Goal: Information Seeking & Learning: Get advice/opinions

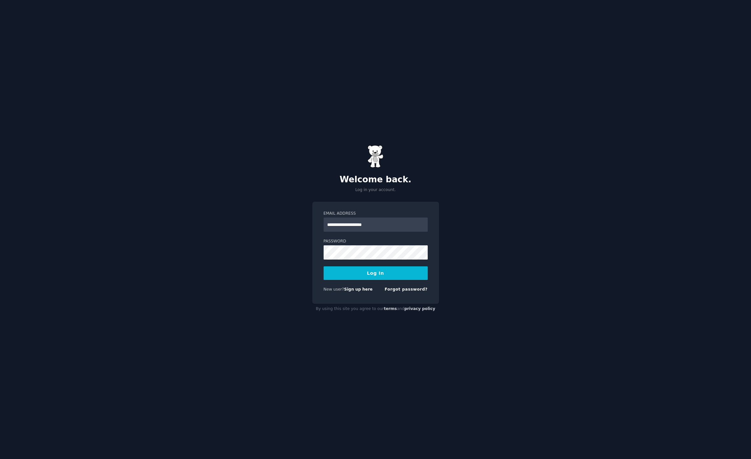
type input "**********"
click at [324, 266] on button "Log In" at bounding box center [376, 273] width 104 height 14
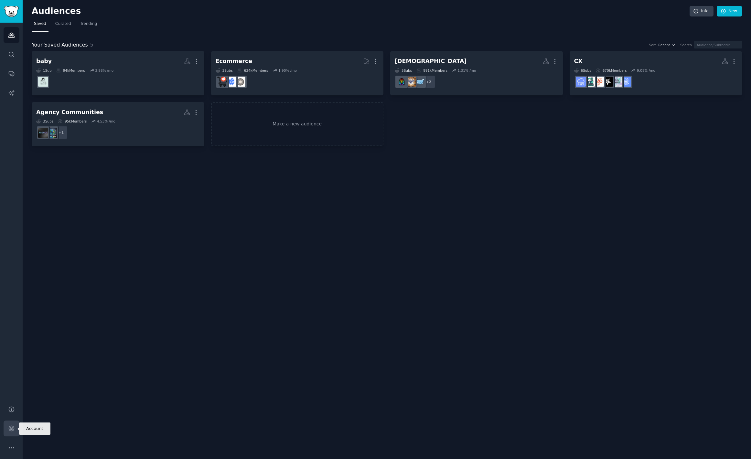
click at [15, 428] on icon "Sidebar" at bounding box center [11, 428] width 7 height 7
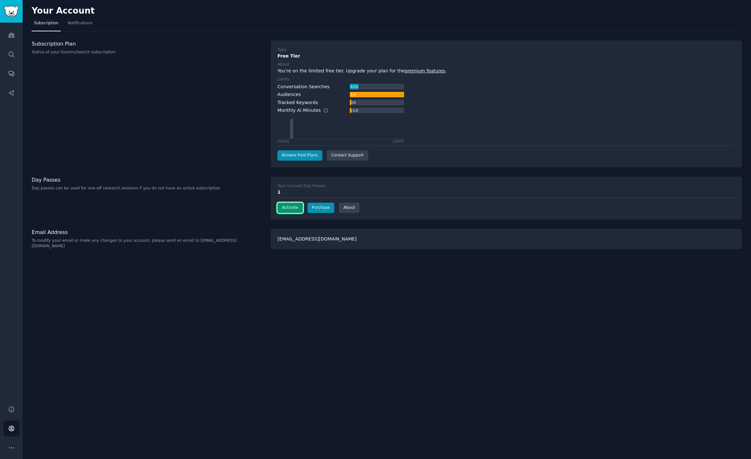
click at [287, 210] on button "Activate" at bounding box center [289, 208] width 25 height 10
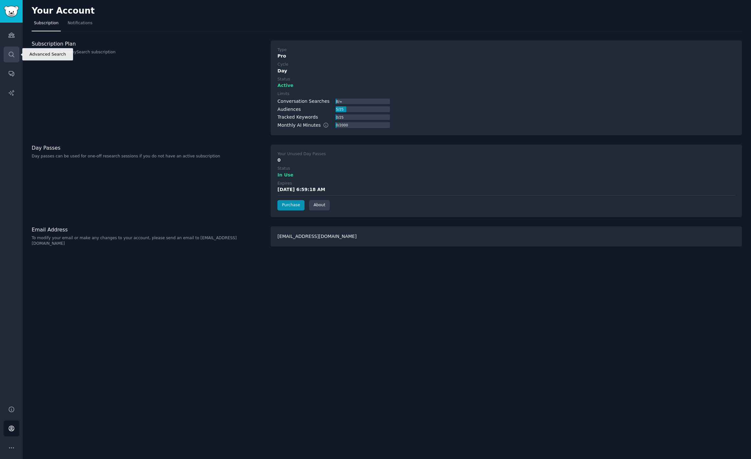
click at [13, 52] on icon "Sidebar" at bounding box center [11, 54] width 7 height 7
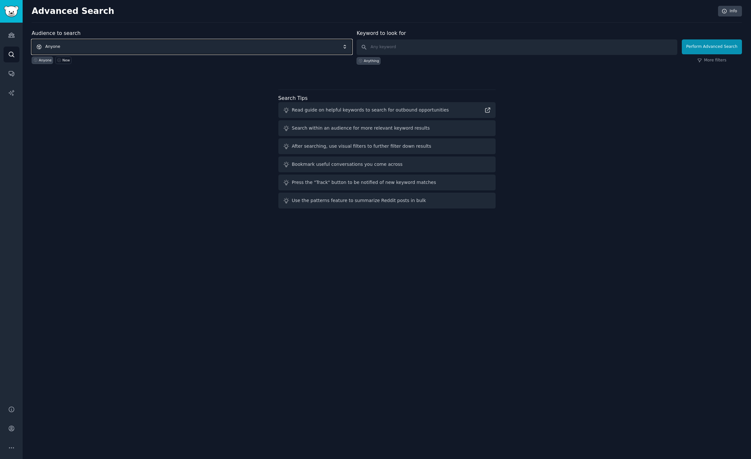
click at [106, 44] on span "Anyone" at bounding box center [192, 46] width 320 height 15
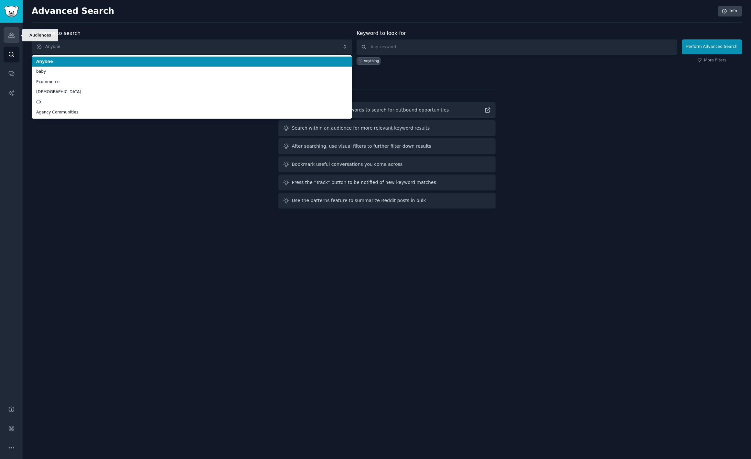
click at [9, 35] on icon "Sidebar" at bounding box center [11, 35] width 6 height 5
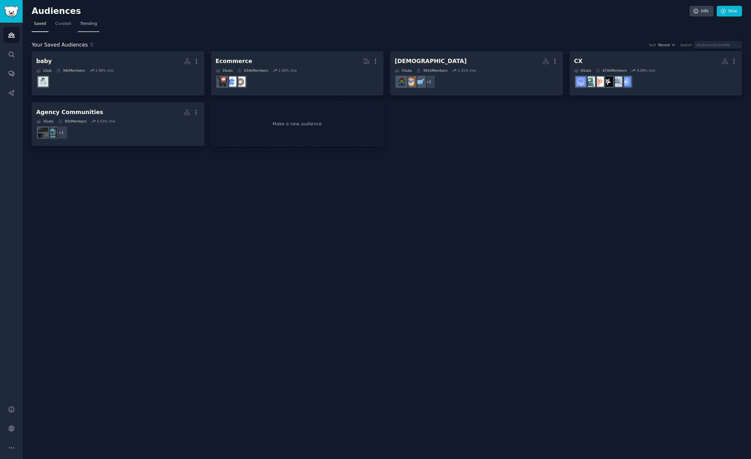
click at [83, 27] on link "Trending" at bounding box center [88, 25] width 21 height 13
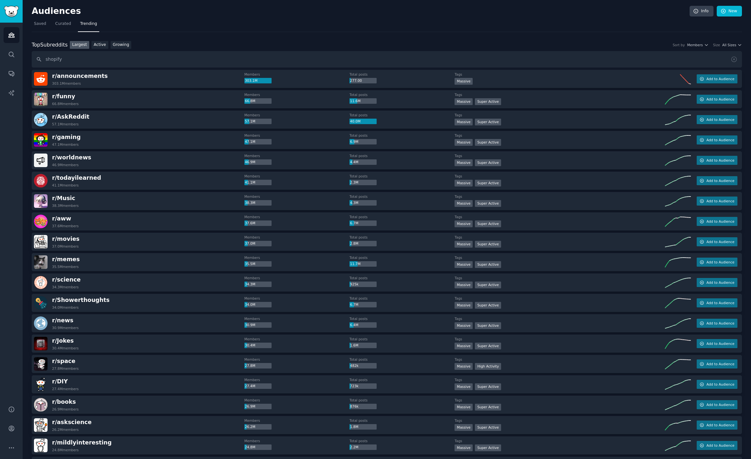
type input "shopify"
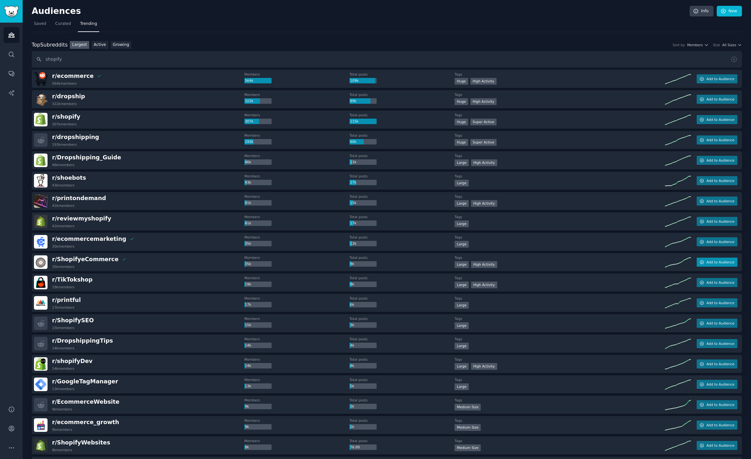
click at [714, 262] on span "Add to Audience" at bounding box center [721, 262] width 28 height 5
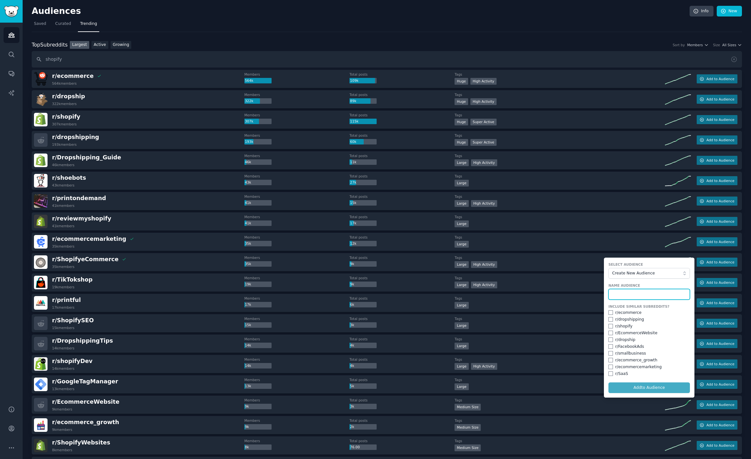
click at [641, 296] on input "text" at bounding box center [649, 294] width 81 height 11
type input "shopify"
click at [610, 328] on input "checkbox" at bounding box center [611, 326] width 5 height 5
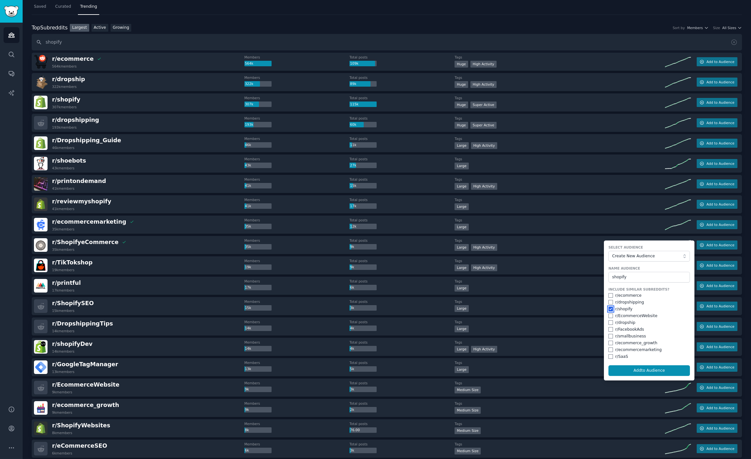
scroll to position [17, 0]
click at [650, 372] on button "Add to Audience" at bounding box center [649, 370] width 81 height 11
checkbox input "false"
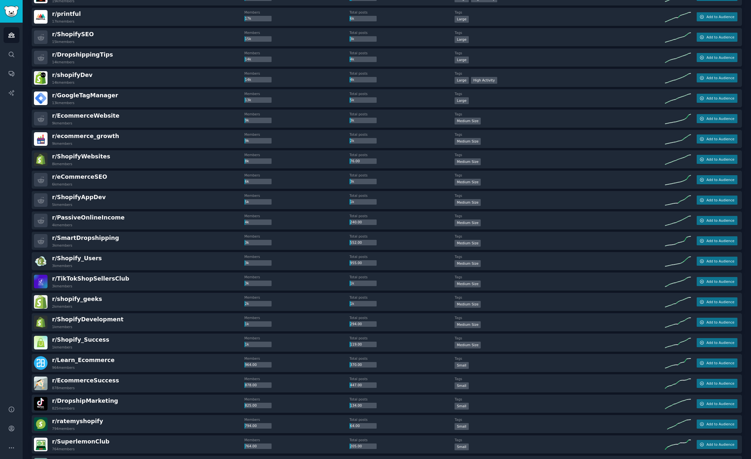
scroll to position [302, 0]
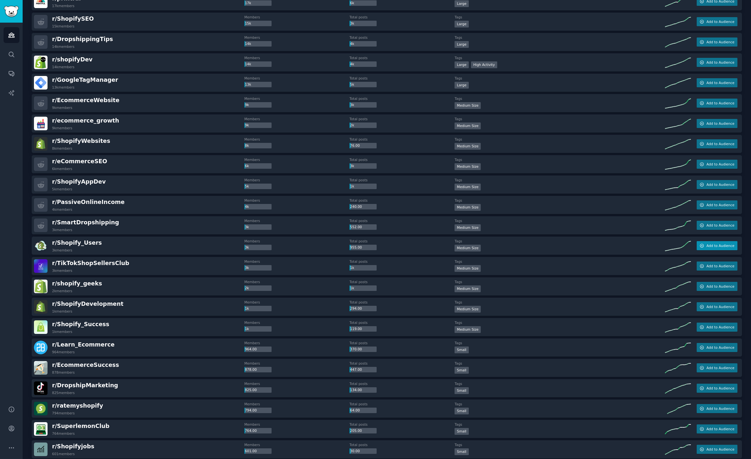
click at [711, 247] on span "Add to Audience" at bounding box center [721, 246] width 28 height 5
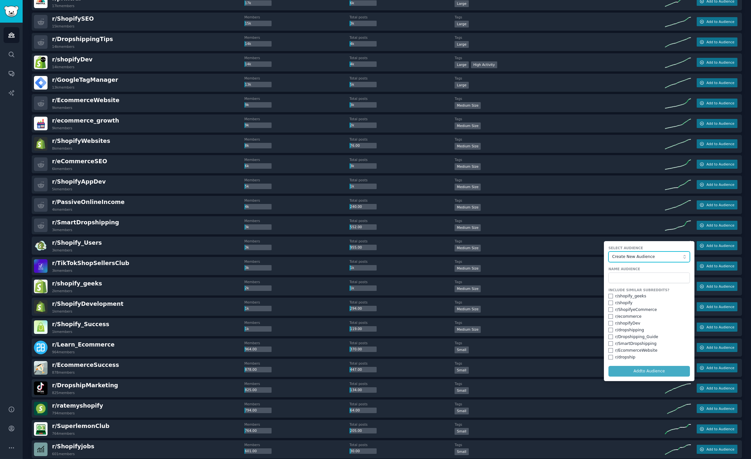
click at [668, 260] on button "Create New Audience" at bounding box center [649, 257] width 81 height 11
click at [645, 277] on span "shopify" at bounding box center [652, 280] width 68 height 6
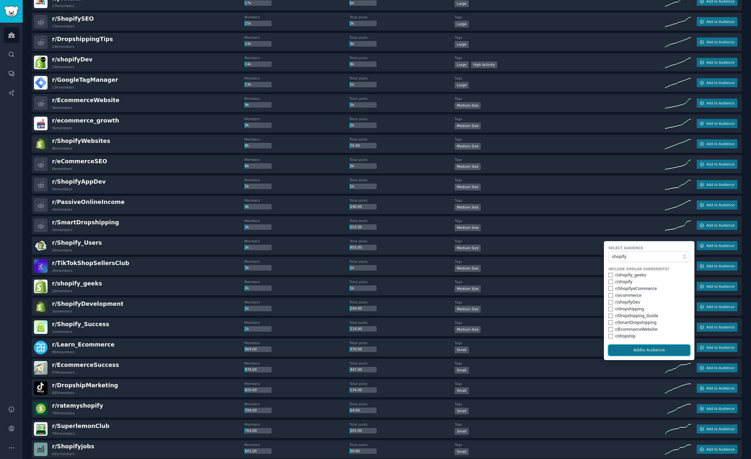
click at [645, 348] on button "Add to Audience" at bounding box center [649, 350] width 81 height 11
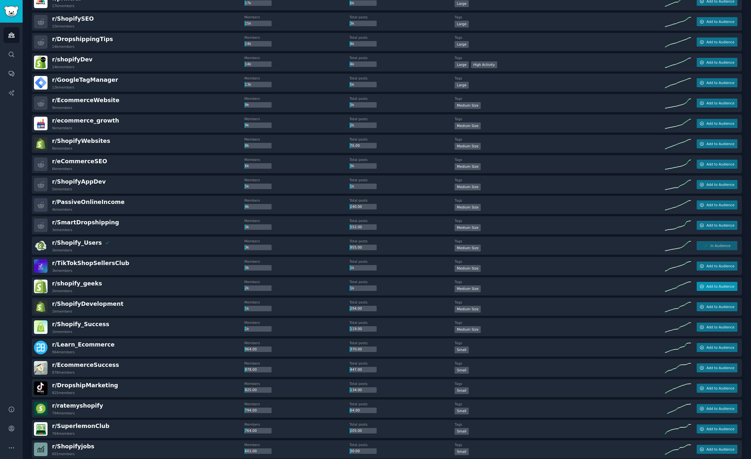
click at [700, 287] on icon "button" at bounding box center [702, 286] width 5 height 5
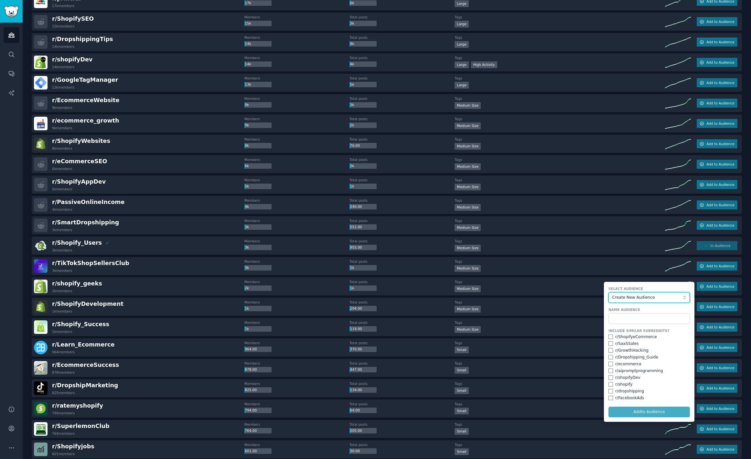
click at [629, 299] on span "Create New Audience" at bounding box center [648, 298] width 71 height 6
click at [622, 320] on span "shopify" at bounding box center [652, 321] width 68 height 6
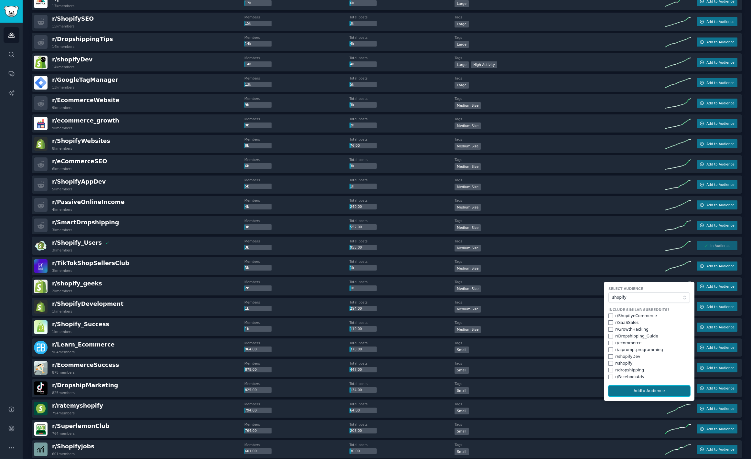
click at [639, 390] on button "Add to Audience" at bounding box center [649, 391] width 81 height 11
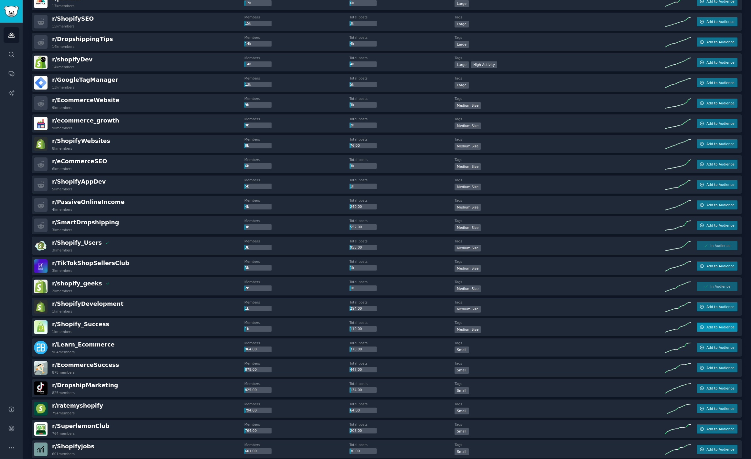
click at [729, 331] on button "Add to Audience" at bounding box center [717, 327] width 41 height 9
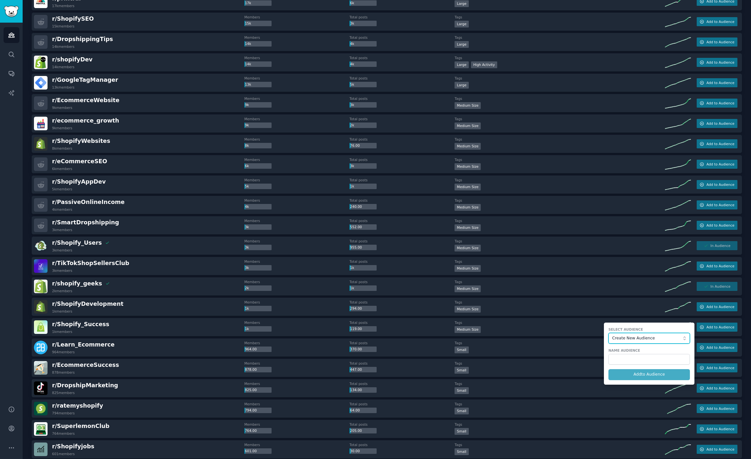
click at [653, 336] on span "Create New Audience" at bounding box center [648, 339] width 71 height 6
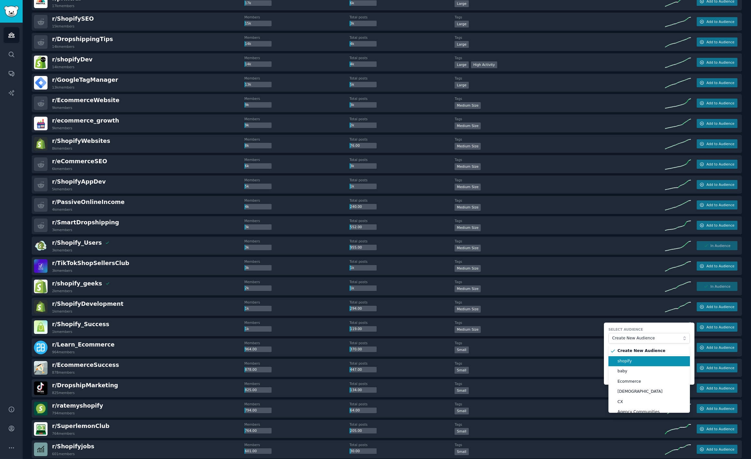
click at [635, 360] on span "shopify" at bounding box center [652, 362] width 68 height 6
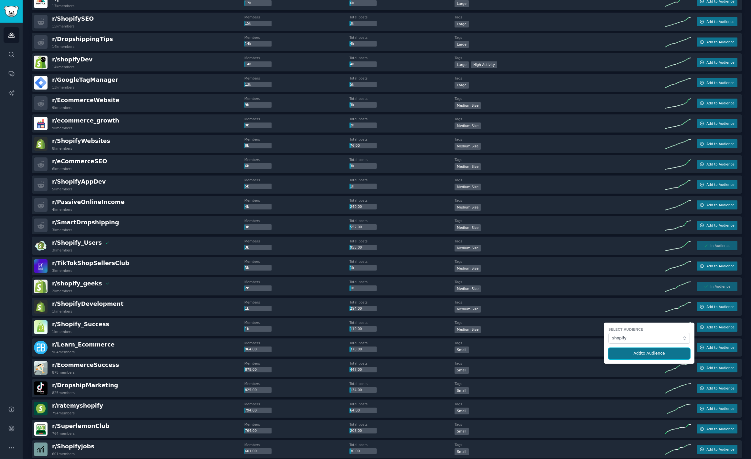
click at [641, 352] on button "Add to Audience" at bounding box center [649, 353] width 81 height 11
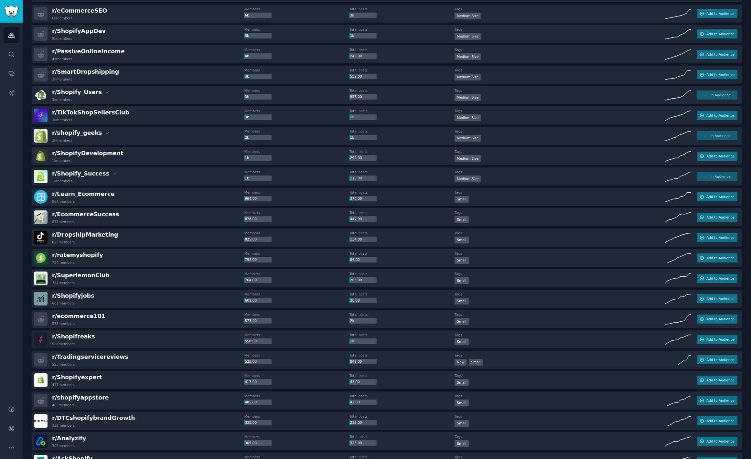
scroll to position [0, 0]
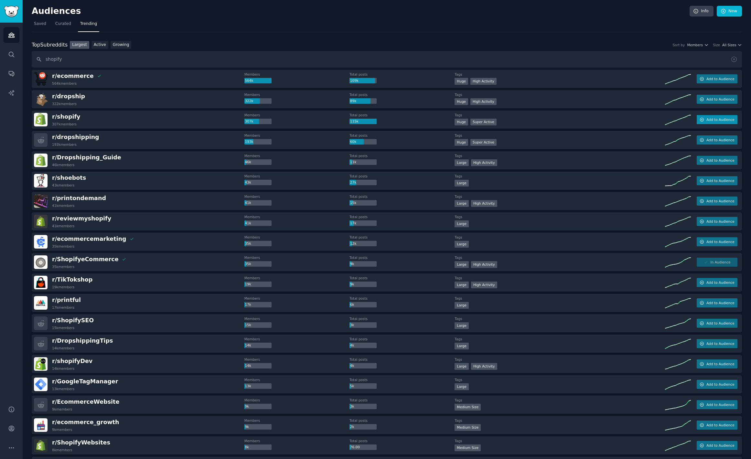
click at [709, 123] on button "Add to Audience" at bounding box center [717, 119] width 41 height 9
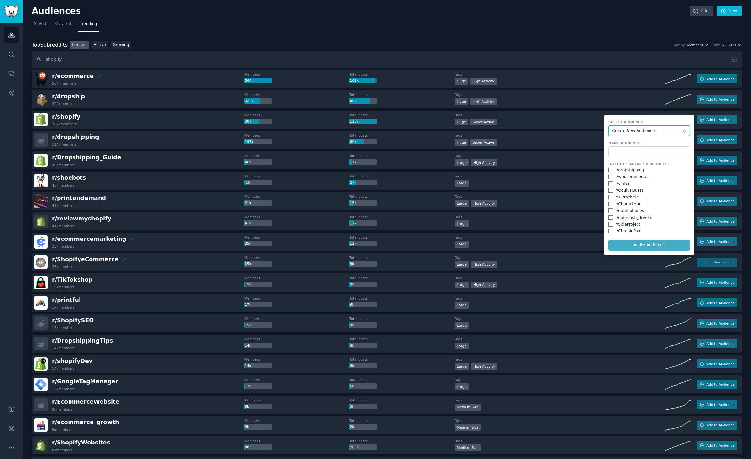
click at [646, 133] on span "Create New Audience" at bounding box center [648, 131] width 71 height 6
click at [631, 151] on span "shopify" at bounding box center [652, 154] width 68 height 6
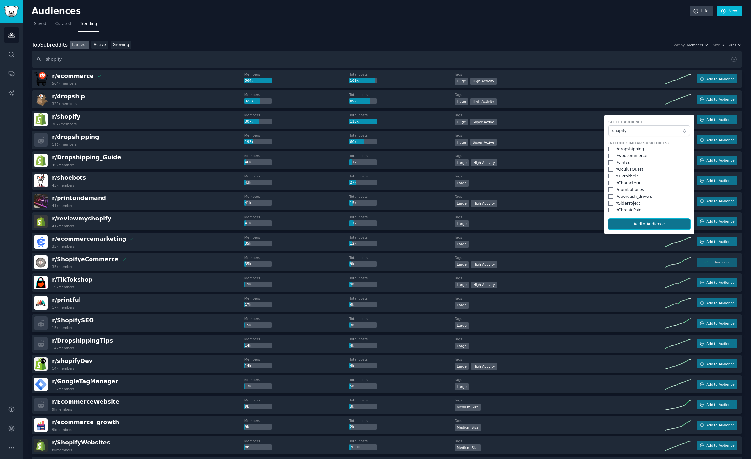
click at [636, 224] on button "Add to Audience" at bounding box center [649, 224] width 81 height 11
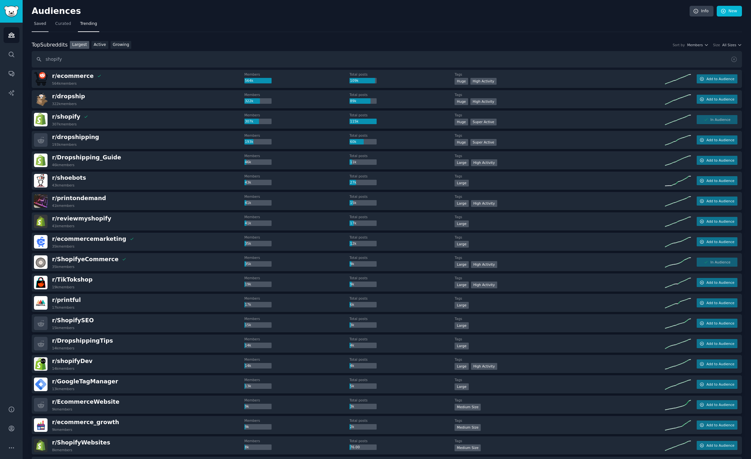
click at [41, 27] on span "Saved" at bounding box center [40, 24] width 12 height 6
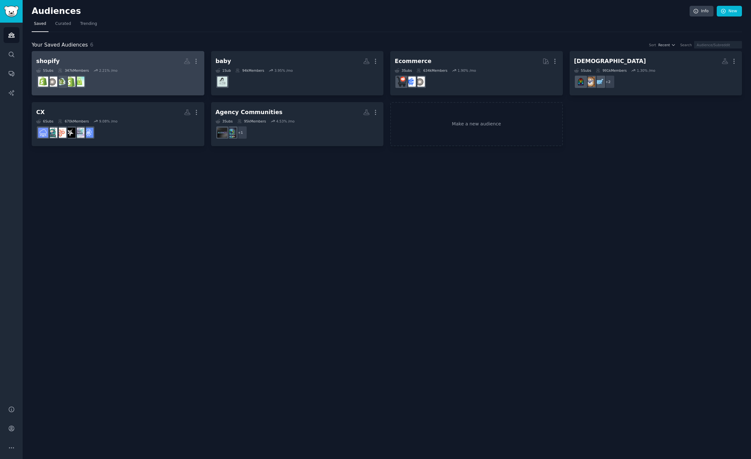
click at [126, 69] on div "5 Sub s 347k Members 2.21 % /mo" at bounding box center [118, 70] width 164 height 5
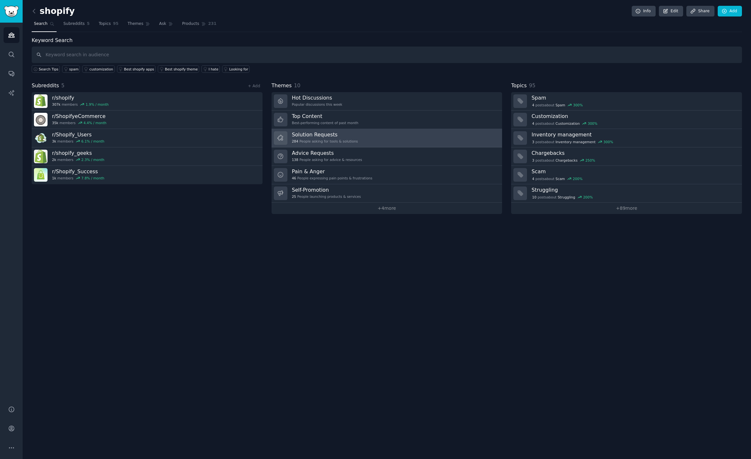
click at [345, 140] on div "284 People asking for tools & solutions" at bounding box center [325, 141] width 66 height 5
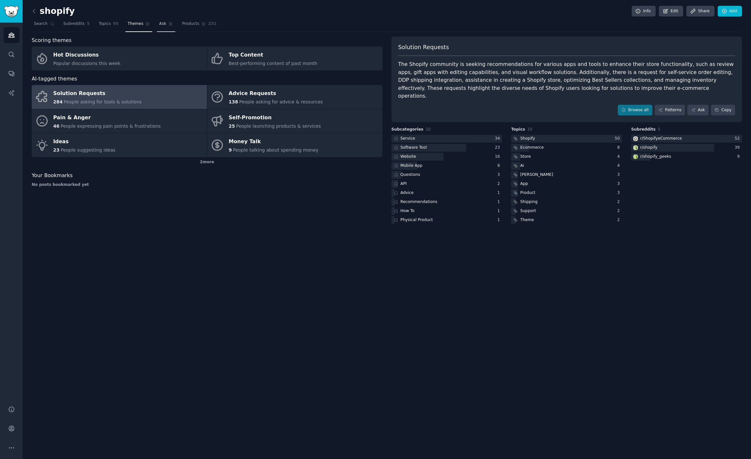
click at [161, 23] on span "Ask" at bounding box center [162, 24] width 7 height 6
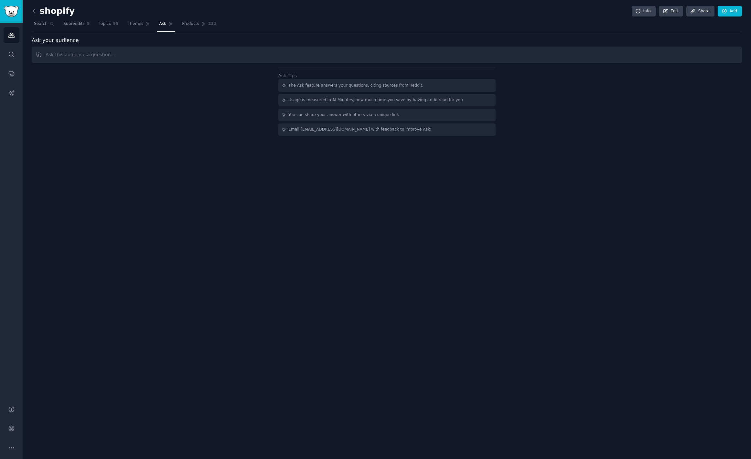
click at [290, 54] on input "text" at bounding box center [387, 55] width 710 height 16
type input "What are the most re-occurring pain points in these subreddits"
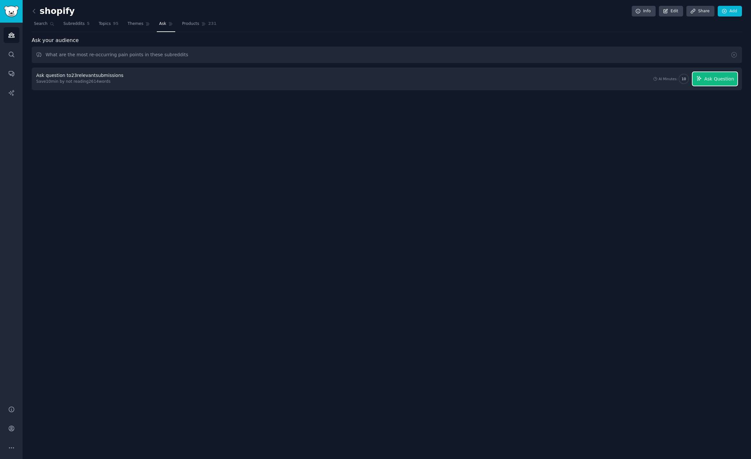
click at [714, 79] on span "Ask Question" at bounding box center [719, 79] width 30 height 7
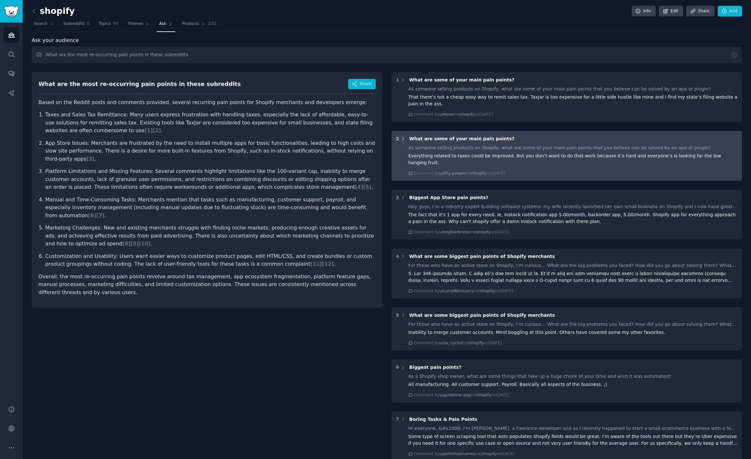
click at [403, 139] on icon at bounding box center [403, 139] width 6 height 6
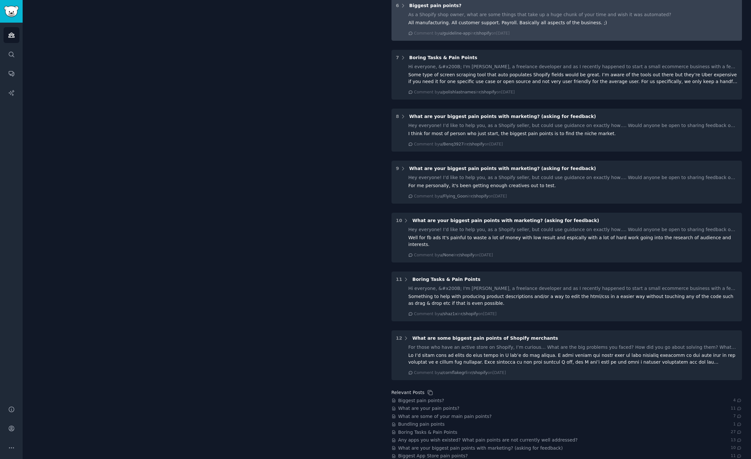
scroll to position [378, 0]
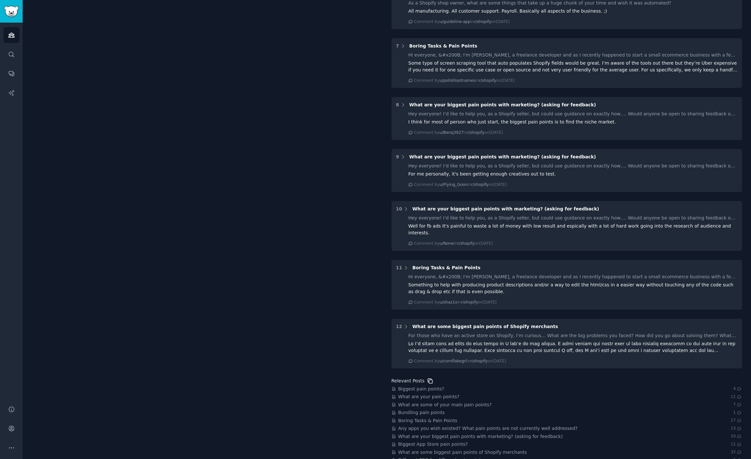
click at [429, 379] on icon at bounding box center [430, 381] width 5 height 5
click at [426, 386] on span "Biggest pain points?" at bounding box center [421, 389] width 46 height 7
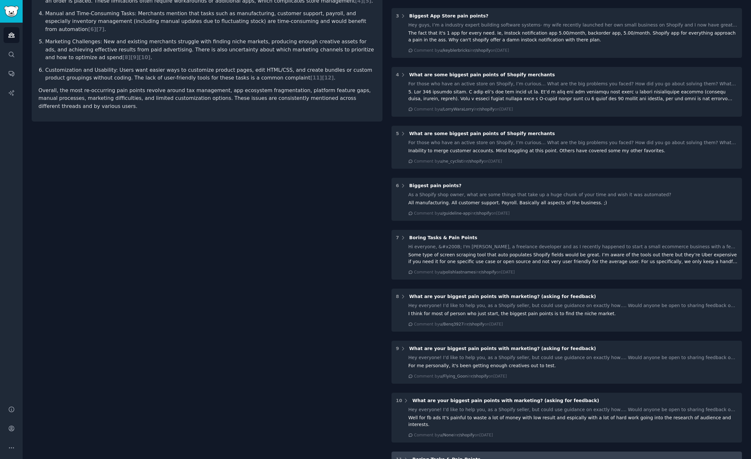
scroll to position [0, 0]
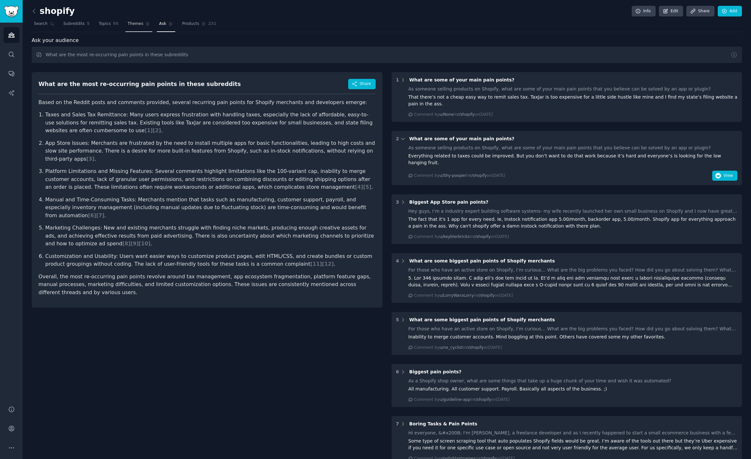
click at [143, 26] on link "Themes" at bounding box center [138, 25] width 27 height 13
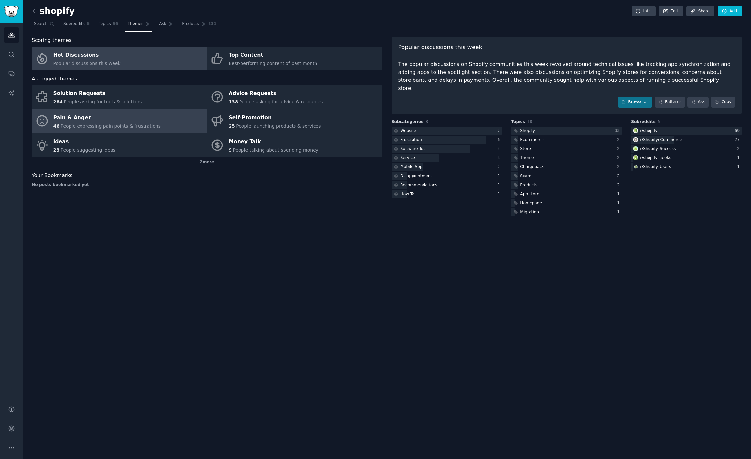
click at [147, 114] on div "Pain & Anger" at bounding box center [107, 118] width 108 height 10
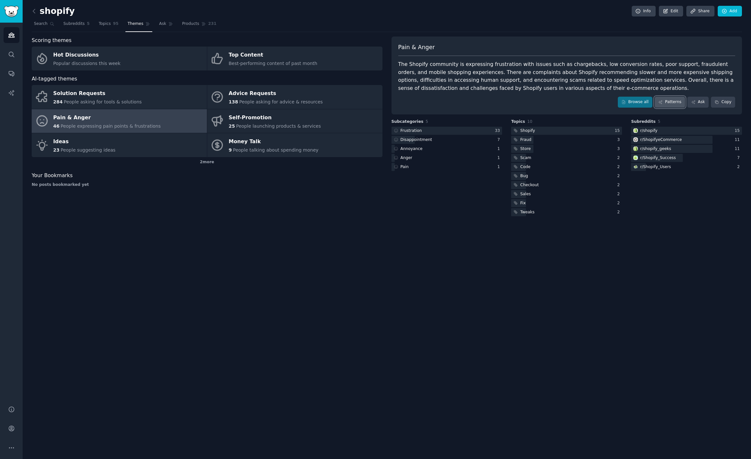
click at [664, 103] on link "Patterns" at bounding box center [670, 102] width 30 height 11
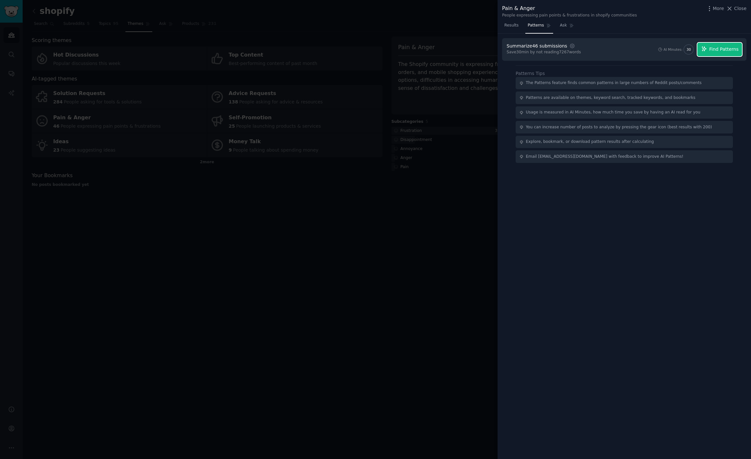
click at [724, 52] on span "Find Patterns" at bounding box center [724, 49] width 29 height 7
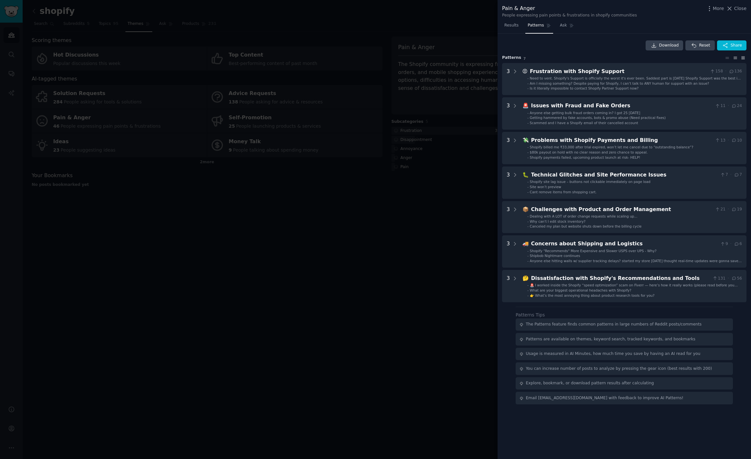
click at [746, 59] on icon at bounding box center [743, 58] width 7 height 5
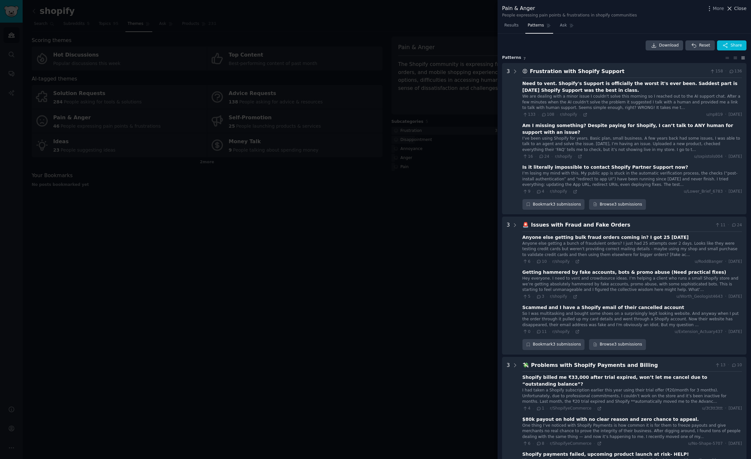
click at [731, 8] on icon at bounding box center [730, 9] width 4 height 4
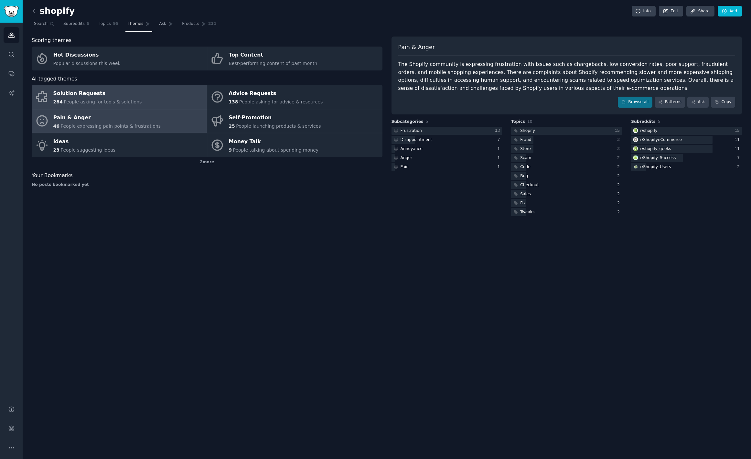
click at [126, 93] on div "Solution Requests" at bounding box center [97, 94] width 89 height 10
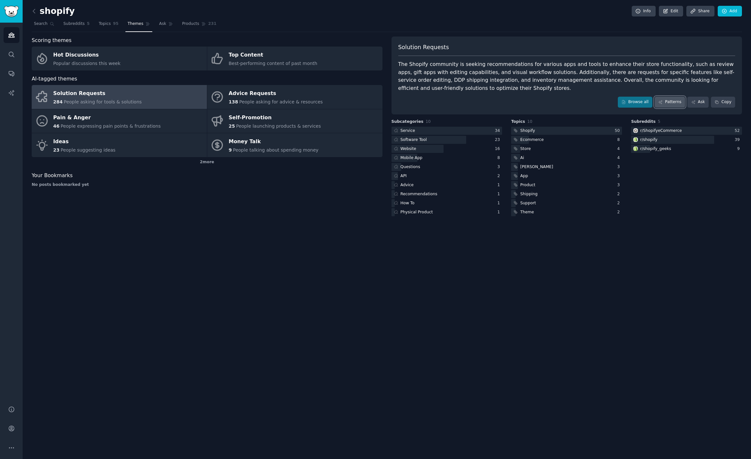
click at [677, 105] on link "Patterns" at bounding box center [670, 102] width 30 height 11
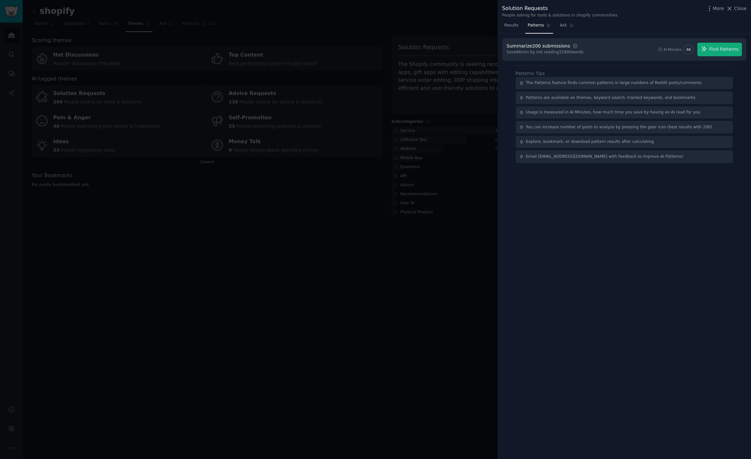
click at [372, 238] on div at bounding box center [375, 229] width 751 height 459
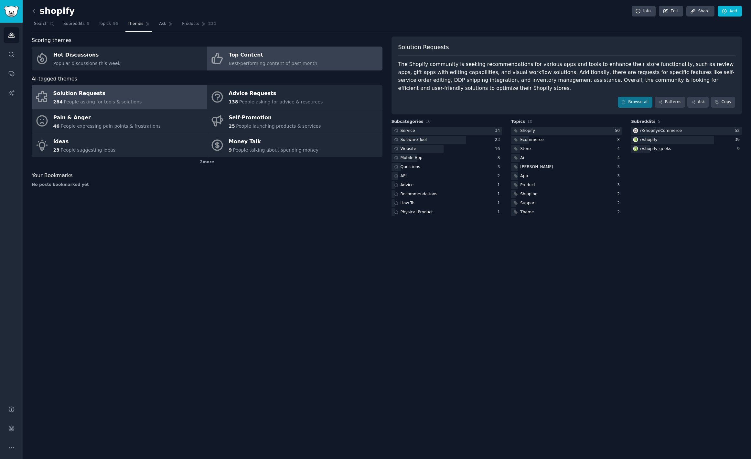
click at [253, 65] on span "Best-performing content of past month" at bounding box center [273, 63] width 89 height 5
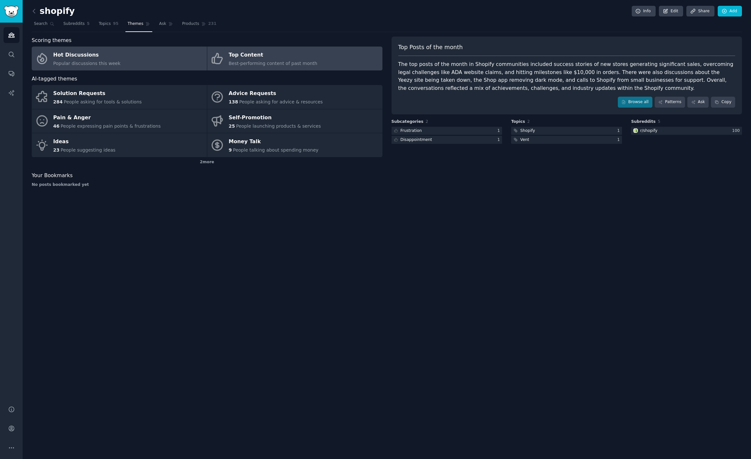
click at [155, 67] on link "Hot Discussions Popular discussions this week" at bounding box center [119, 59] width 175 height 24
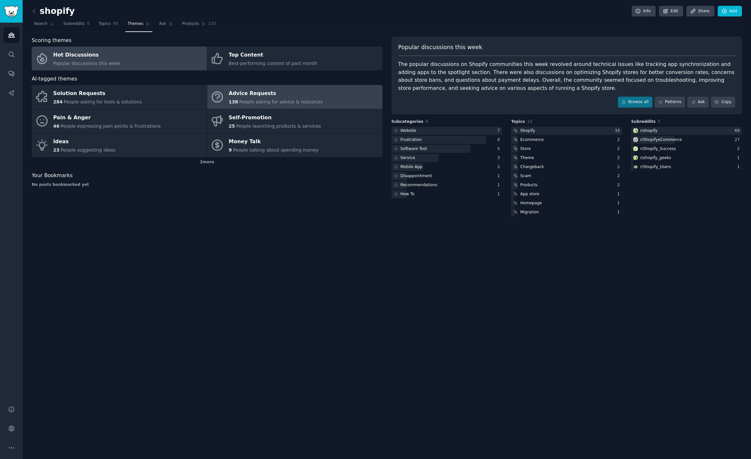
click at [267, 103] on span "People asking for advice & resources" at bounding box center [280, 101] width 83 height 5
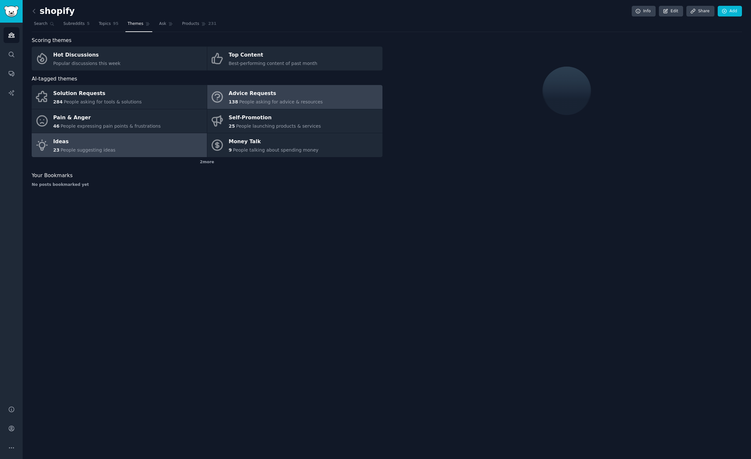
click at [165, 139] on link "Ideas 23 People suggesting ideas" at bounding box center [119, 145] width 175 height 24
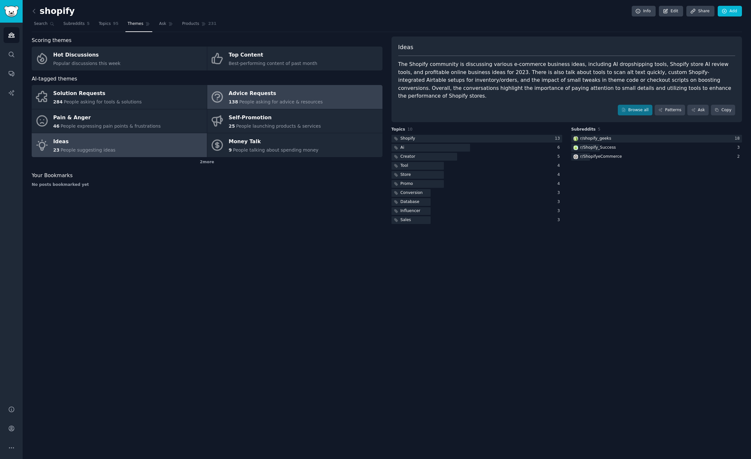
click at [301, 99] on span "People asking for advice & resources" at bounding box center [280, 101] width 83 height 5
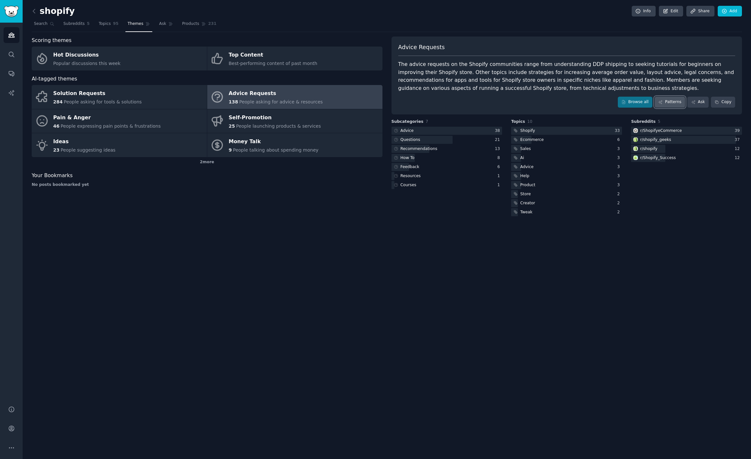
click at [679, 101] on link "Patterns" at bounding box center [670, 102] width 30 height 11
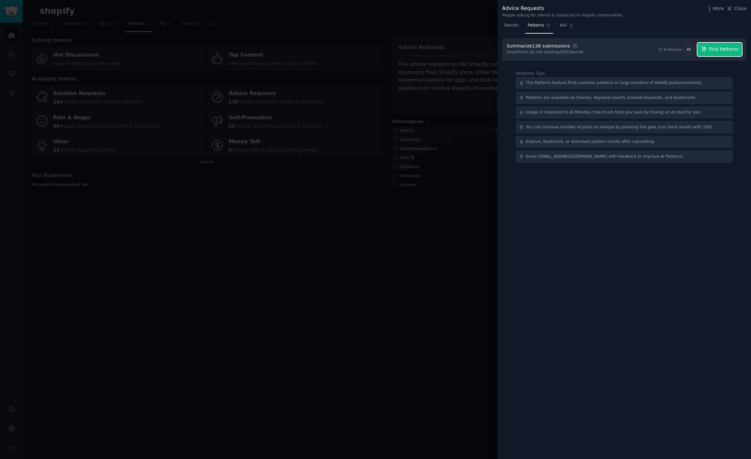
click at [712, 52] on span "Find Patterns" at bounding box center [724, 49] width 29 height 7
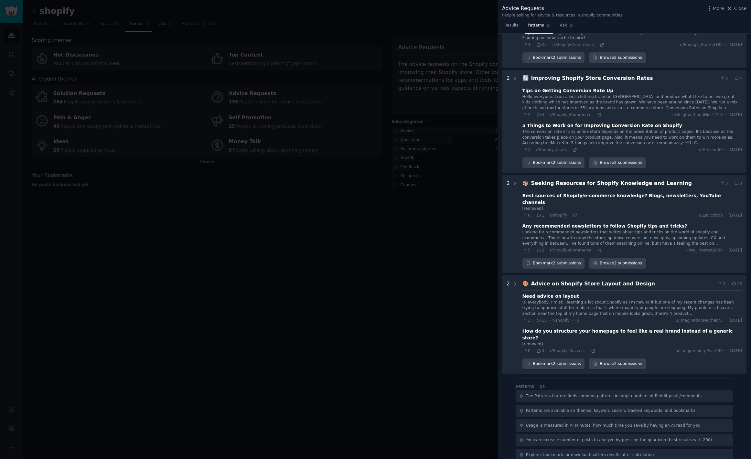
scroll to position [672, 0]
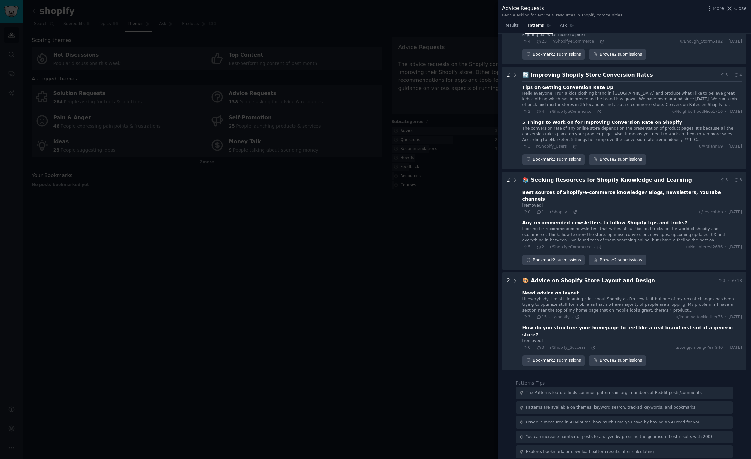
click at [362, 258] on div at bounding box center [375, 229] width 751 height 459
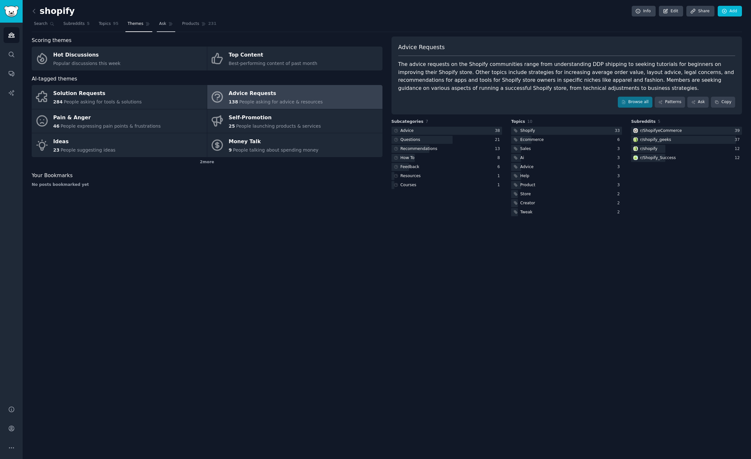
click at [166, 23] on link "Ask" at bounding box center [166, 25] width 18 height 13
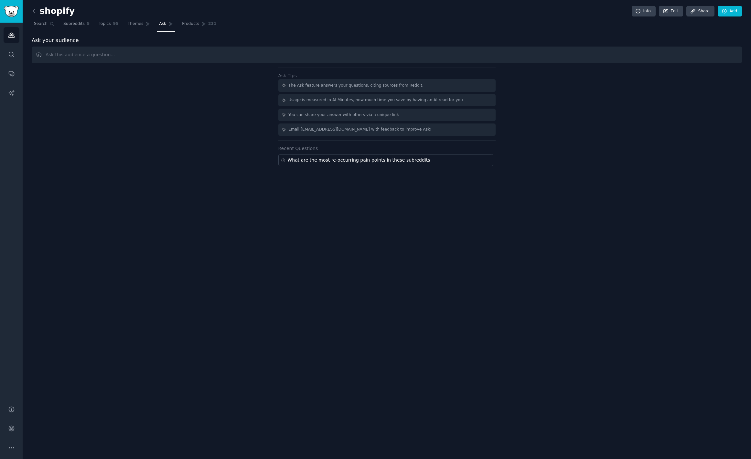
click at [229, 56] on input "text" at bounding box center [387, 55] width 710 height 16
click at [370, 56] on input "I am interviewing at Shopify for a Product Management position. I need to creat…" at bounding box center [387, 55] width 710 height 16
click at [448, 54] on input "I am interviewing at Shopify for a Product Management position. I need to creat…" at bounding box center [387, 55] width 710 height 16
click at [522, 56] on input "I am interviewing at Shopify for a Product Management position. I need to creat…" at bounding box center [387, 55] width 710 height 16
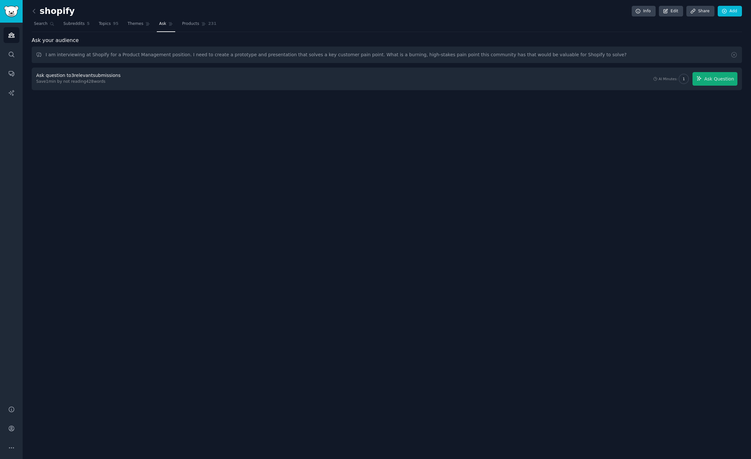
click at [708, 89] on div "Ask question to 3 relevant submissions Save 1 min by not reading 428 words AI M…" at bounding box center [387, 79] width 710 height 23
click at [709, 83] on button "Ask Question" at bounding box center [715, 79] width 45 height 14
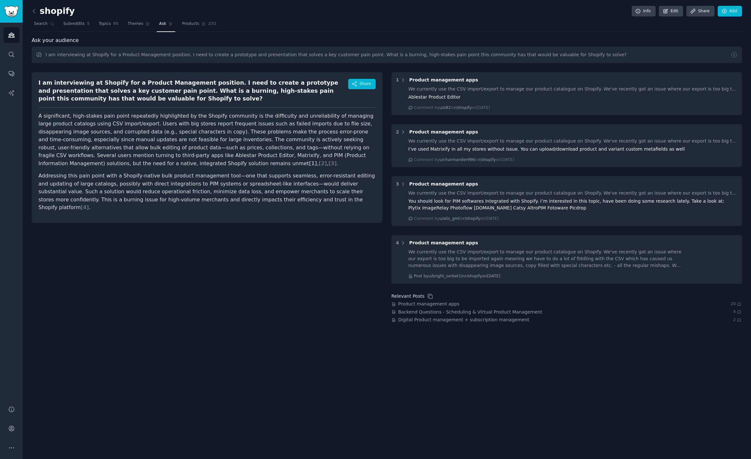
click at [309, 165] on span "[ 1 ]" at bounding box center [313, 163] width 8 height 6
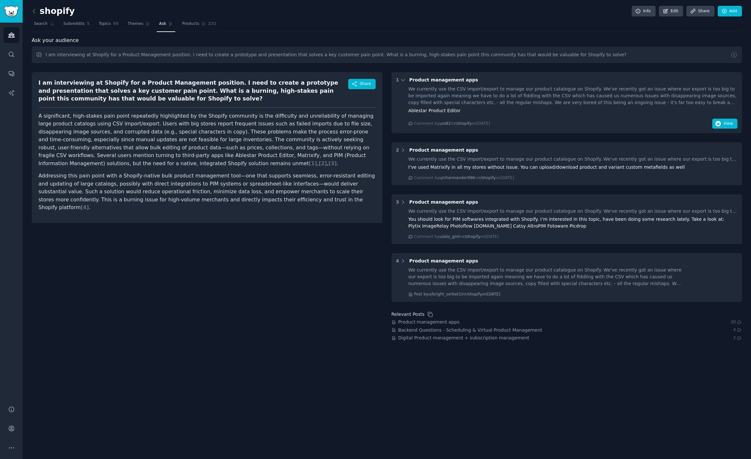
click at [237, 68] on div "I am interviewing at Shopify for a Product Management position. I need to creat…" at bounding box center [207, 205] width 351 height 274
click at [249, 63] on input "I am interviewing at Shopify for a Product Management position. I need to creat…" at bounding box center [387, 55] width 710 height 16
drag, startPoint x: 178, startPoint y: 55, endPoint x: 103, endPoint y: 56, distance: 74.1
click at [103, 56] on input "I am interviewing at Shopify for a Product Management position. I need to creat…" at bounding box center [387, 55] width 710 height 16
click at [526, 51] on input "I am interviewing at Shopify. I need to create a prototype and presentation tha…" at bounding box center [387, 55] width 710 height 16
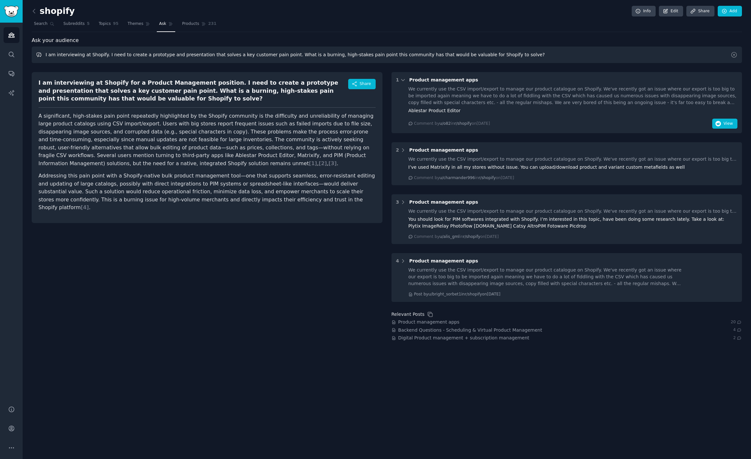
type input "I am interviewing at Shopify. I need to create a prototype and presentation tha…"
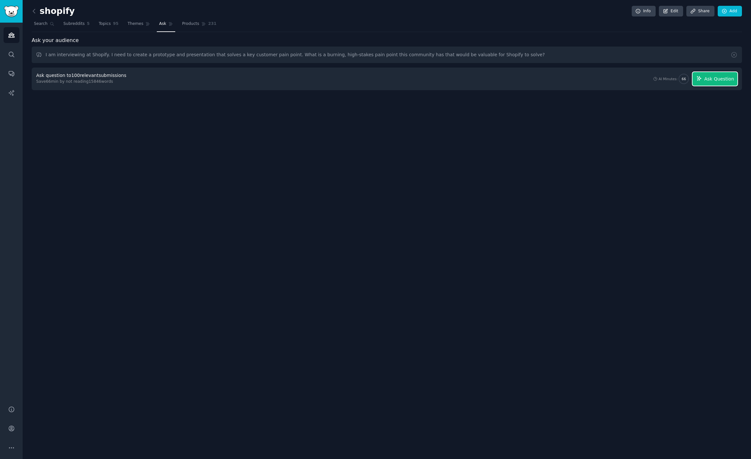
click at [715, 82] on span "Ask Question" at bounding box center [719, 79] width 30 height 7
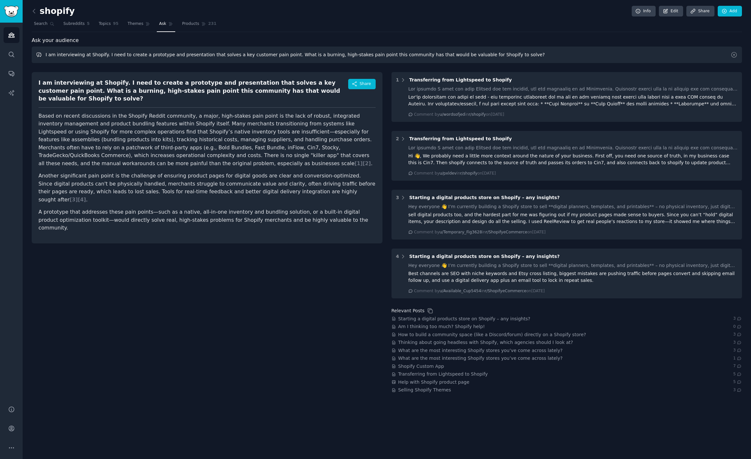
drag, startPoint x: 500, startPoint y: 56, endPoint x: 161, endPoint y: 49, distance: 338.7
click at [161, 49] on input "I am interviewing at Shopify. I need to create a prototype and presentation tha…" at bounding box center [387, 55] width 710 height 16
click at [109, 53] on input "I am interviewing at Shopify. I need to create a prototype and presentation tha…" at bounding box center [387, 55] width 710 height 16
drag, startPoint x: 105, startPoint y: 55, endPoint x: 620, endPoint y: 54, distance: 514.2
click at [620, 54] on input "I am interviewing at Shopify. I need to create a prototype and presentation tha…" at bounding box center [387, 55] width 710 height 16
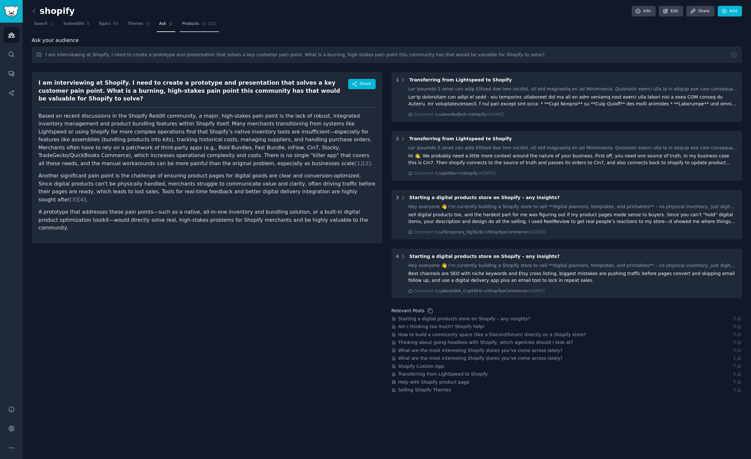
click at [184, 28] on link "Products 231" at bounding box center [199, 25] width 39 height 13
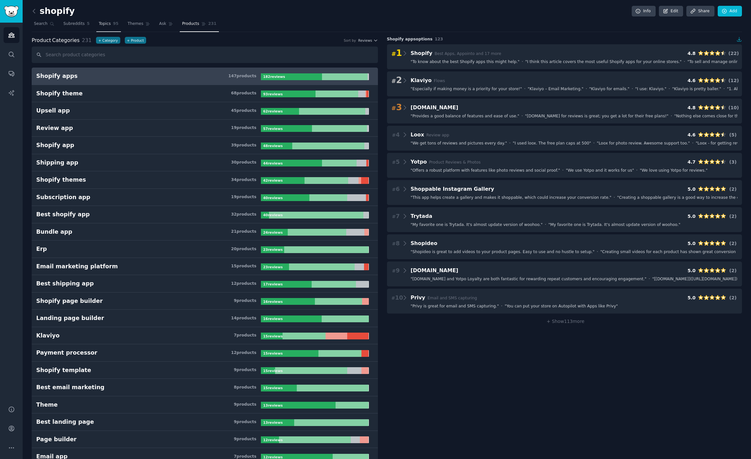
click at [114, 23] on span "95" at bounding box center [115, 24] width 5 height 6
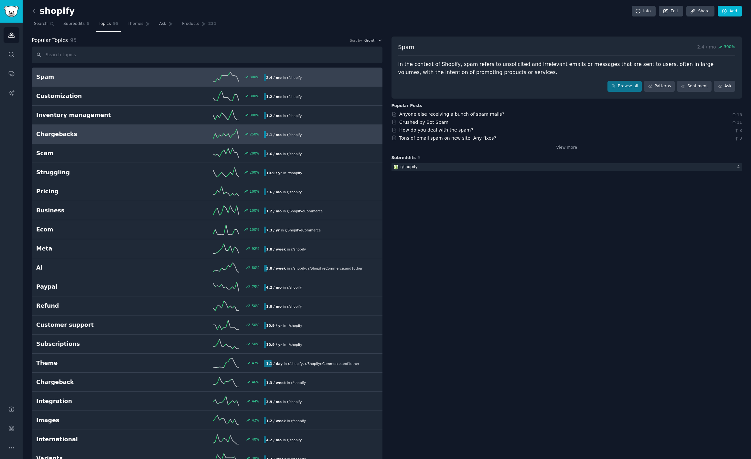
click at [161, 131] on div "250 %" at bounding box center [207, 134] width 114 height 10
